Goal: Check status: Check status

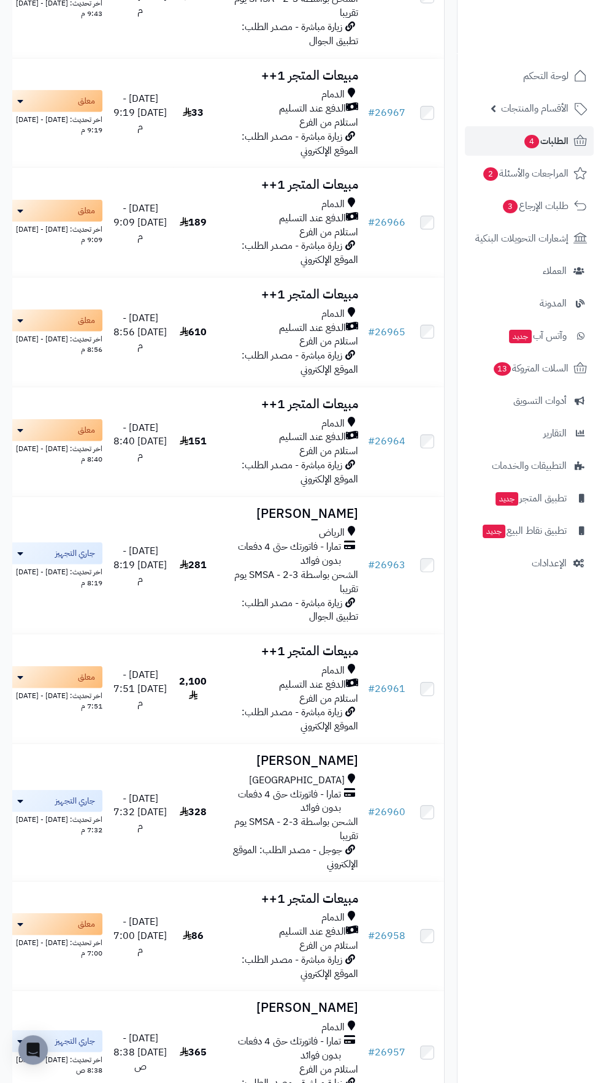
scroll to position [4331, 0]
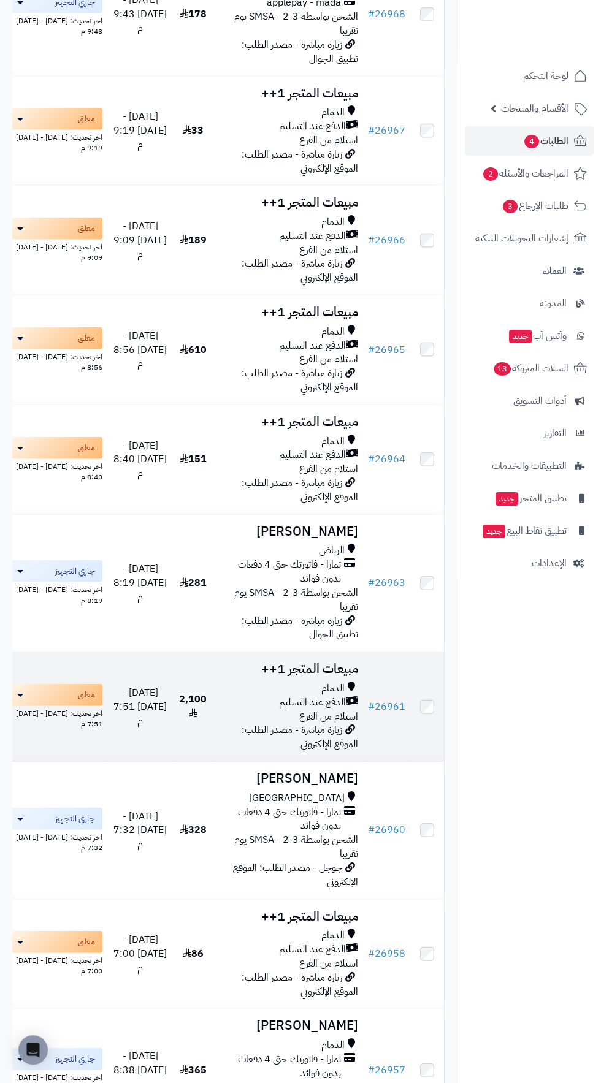
click at [300, 676] on h3 "مبيعات المتجر 1++" at bounding box center [288, 669] width 140 height 14
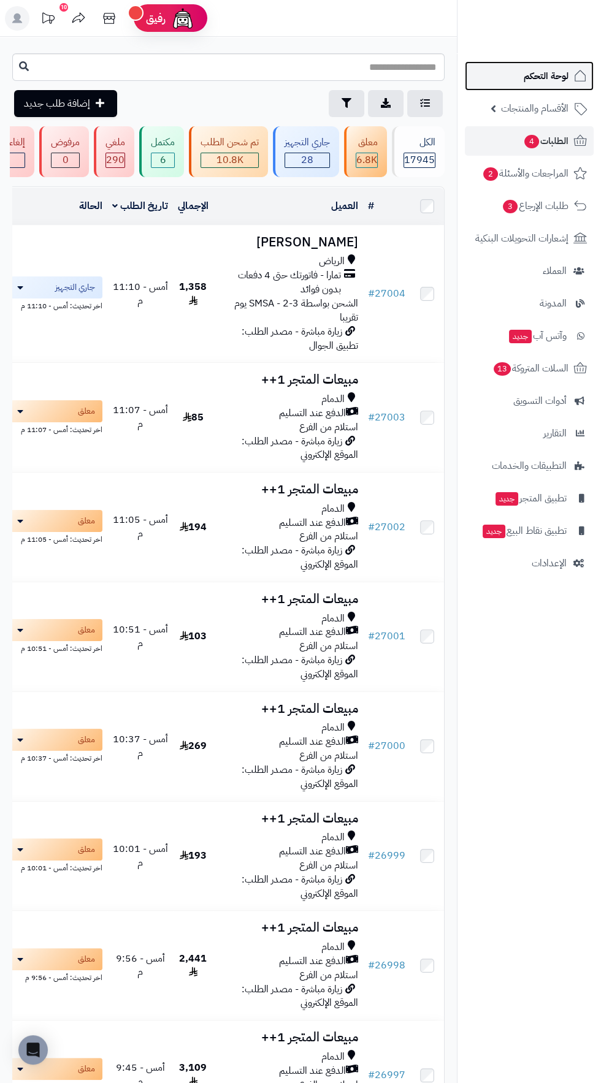
click at [543, 83] on span "لوحة التحكم" at bounding box center [545, 75] width 45 height 17
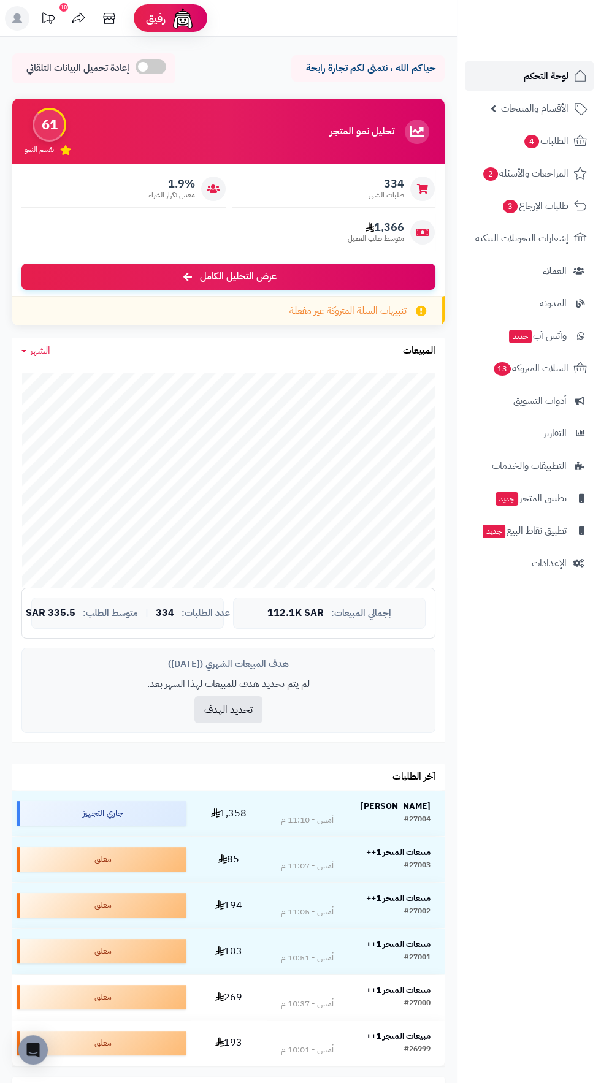
click at [536, 72] on span "لوحة التحكم" at bounding box center [545, 75] width 45 height 17
